Goal: Check status

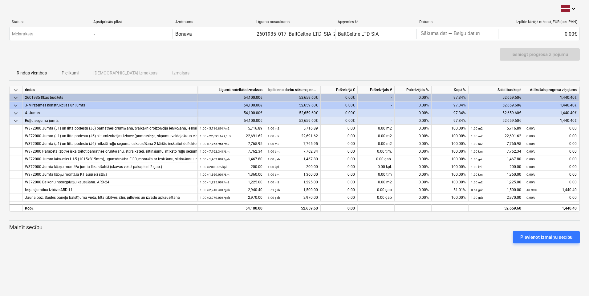
drag, startPoint x: 57, startPoint y: 257, endPoint x: 67, endPoint y: 259, distance: 10.2
click at [67, 259] on div "keyboard_arrow_down Statuss Apstiprināts plkst Uzņēmums Līguma nosaukums Apņemi…" at bounding box center [294, 148] width 589 height 296
click at [65, 74] on p "Pielikumi" at bounding box center [70, 73] width 17 height 6
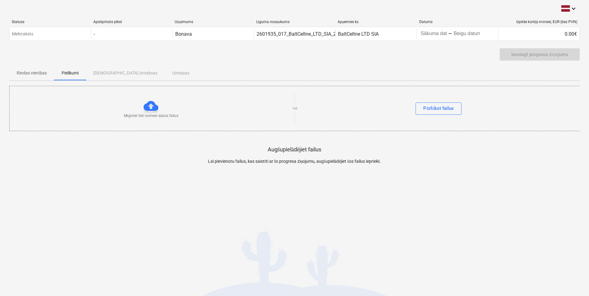
click at [112, 72] on div "Rindas vienības Pielikumi Apstiprinātas izmaksas Izmaiņas" at bounding box center [294, 73] width 570 height 15
click at [34, 73] on p "Rindas vienības" at bounding box center [32, 73] width 30 height 6
